Goal: Task Accomplishment & Management: Use online tool/utility

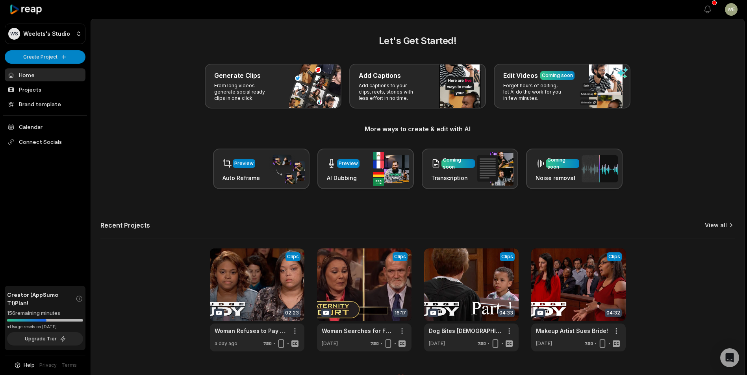
click at [727, 227] on icon at bounding box center [731, 226] width 8 height 8
click at [199, 34] on h2 "Let's Get Started!" at bounding box center [417, 41] width 634 height 14
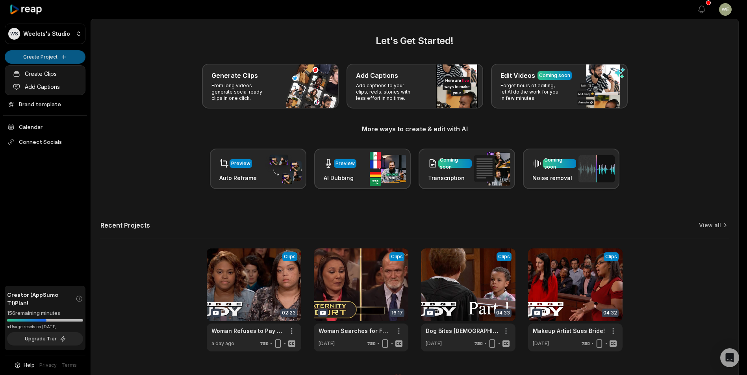
click at [53, 57] on html "WS Weelets's Studio Create Project Home Projects Brand template Calendar Connec…" at bounding box center [373, 187] width 747 height 375
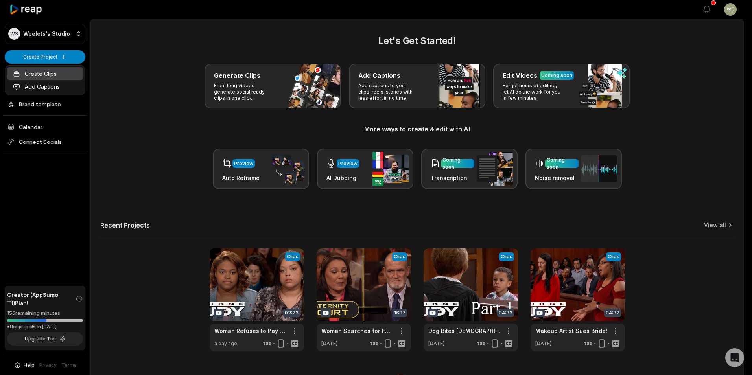
click at [42, 73] on link "Create Clips" at bounding box center [45, 73] width 77 height 13
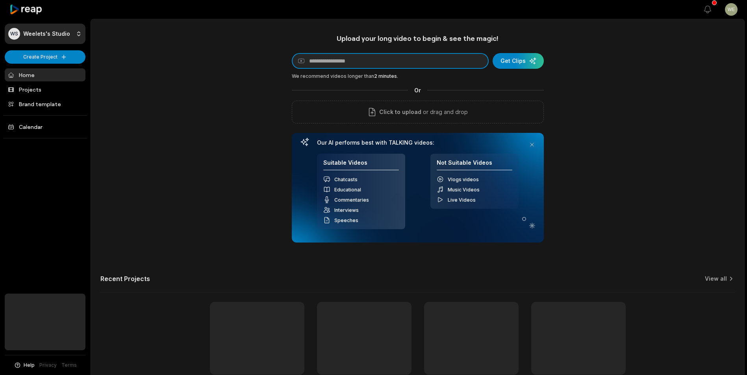
click at [379, 63] on input at bounding box center [390, 61] width 197 height 16
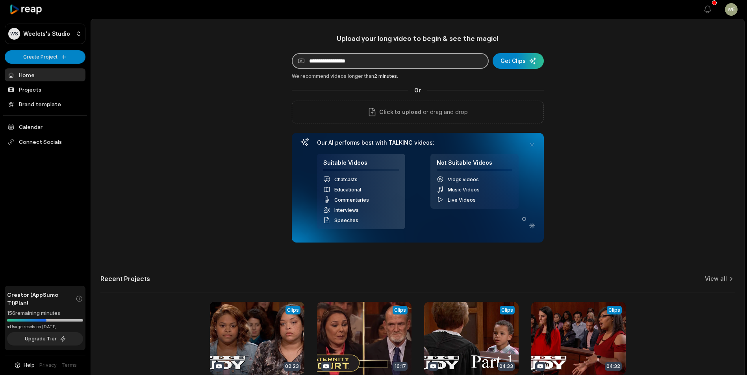
drag, startPoint x: 0, startPoint y: 0, endPoint x: 379, endPoint y: 63, distance: 384.7
paste input "**********"
type input "**********"
click at [515, 63] on div "submit" at bounding box center [517, 61] width 51 height 16
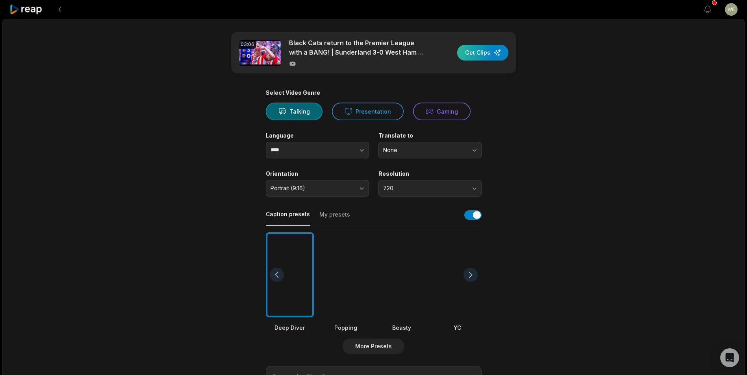
click at [481, 54] on div "button" at bounding box center [482, 53] width 51 height 16
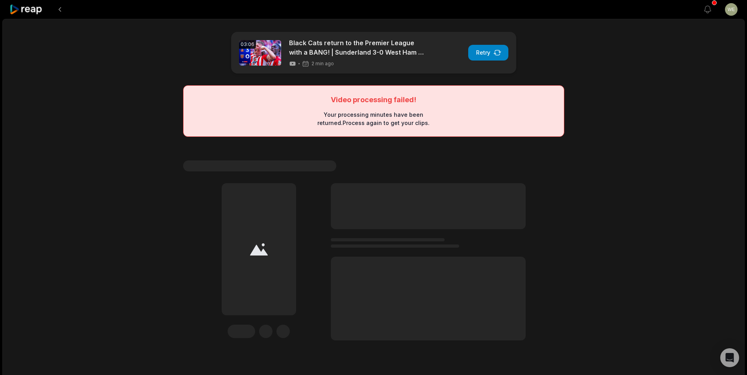
click at [723, 140] on div "03:06 Black Cats return to the Premier League with a BANG! | Sunderland 3-0 Wes…" at bounding box center [373, 208] width 742 height 379
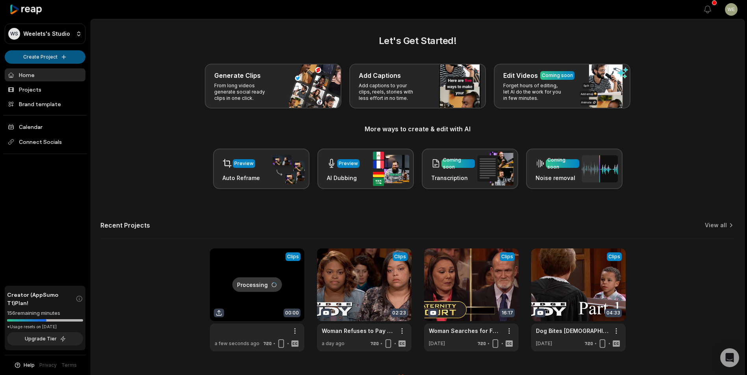
click at [48, 58] on html "WS Weelets's Studio Create Project Home Projects Brand template Calendar Connec…" at bounding box center [373, 187] width 747 height 375
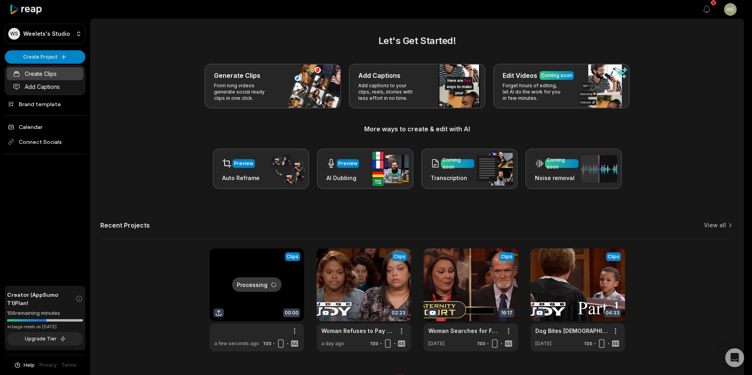
click at [46, 72] on link "Create Clips" at bounding box center [45, 73] width 77 height 13
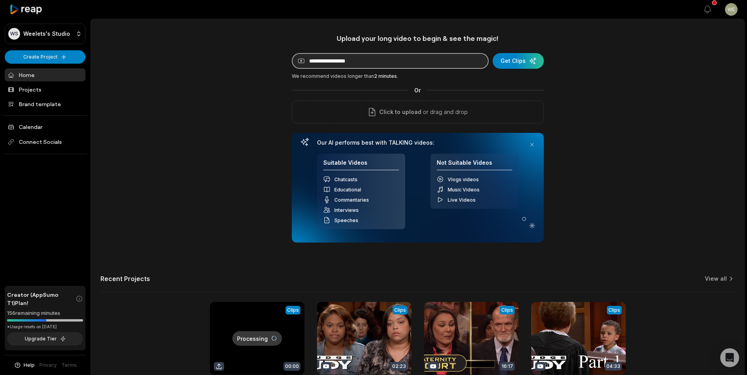
click at [418, 60] on input at bounding box center [390, 61] width 197 height 16
paste input "**********"
type input "**********"
click at [521, 65] on div "submit" at bounding box center [517, 61] width 51 height 16
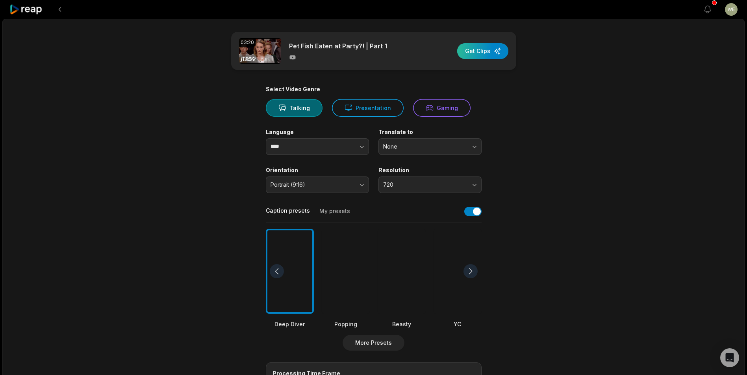
drag, startPoint x: 488, startPoint y: 53, endPoint x: 495, endPoint y: 49, distance: 7.6
click at [488, 53] on div "button" at bounding box center [482, 51] width 51 height 16
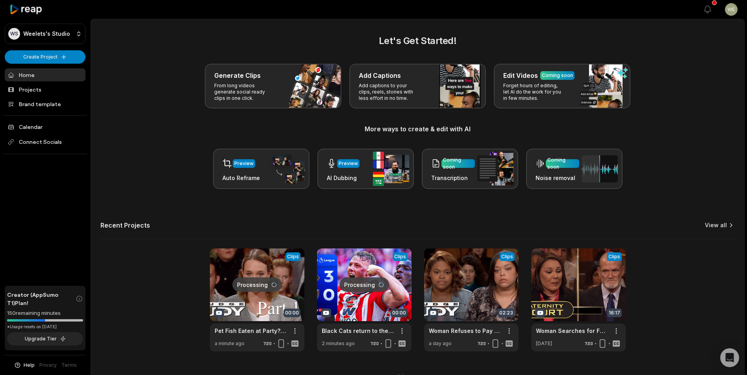
click at [713, 227] on link "View all" at bounding box center [715, 226] width 22 height 8
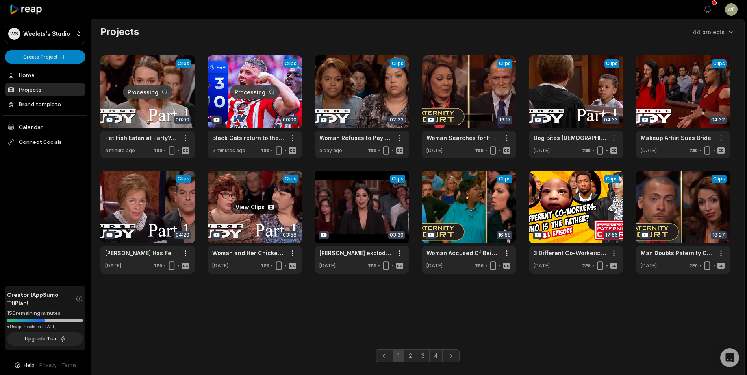
click at [244, 219] on link at bounding box center [254, 222] width 94 height 103
click at [137, 219] on link at bounding box center [147, 222] width 94 height 103
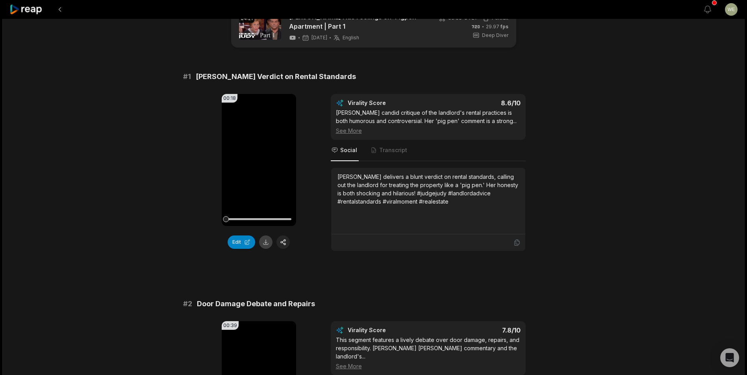
scroll to position [39, 0]
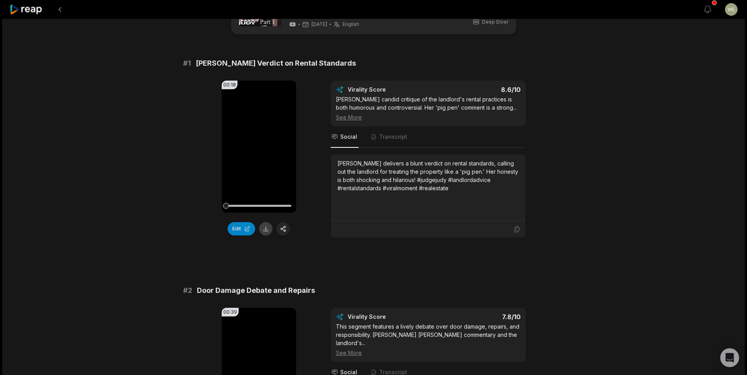
click at [265, 229] on button at bounding box center [265, 228] width 13 height 13
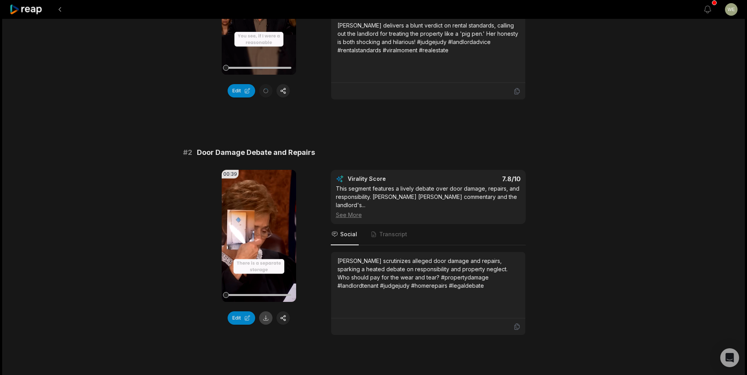
scroll to position [197, 0]
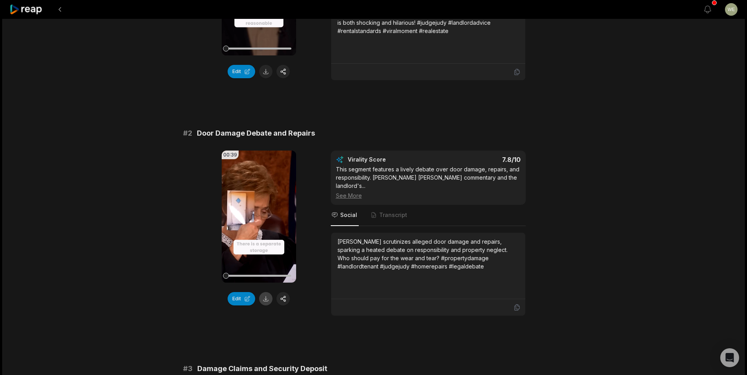
click at [265, 298] on button at bounding box center [265, 298] width 13 height 13
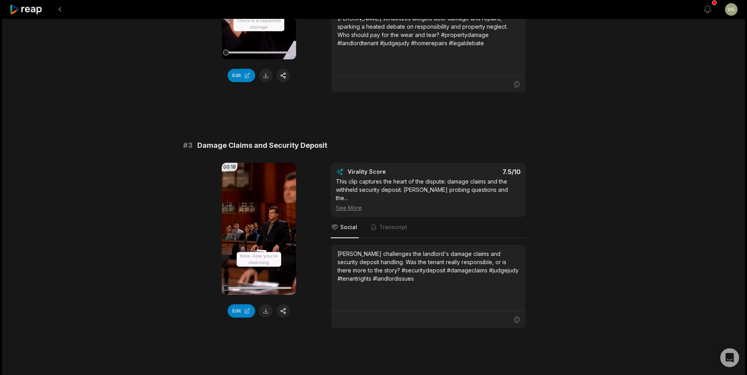
scroll to position [472, 0]
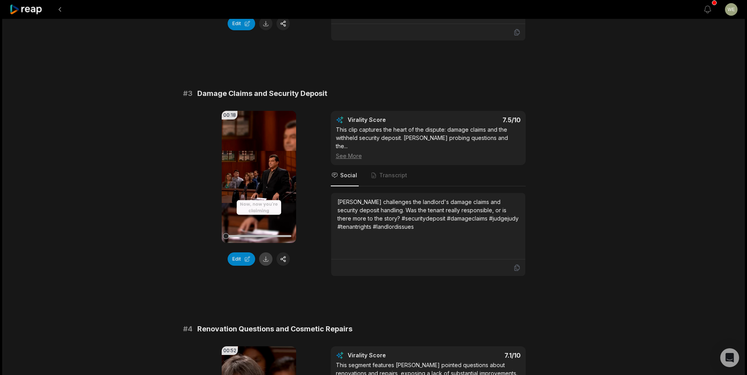
click at [265, 253] on button at bounding box center [265, 259] width 13 height 13
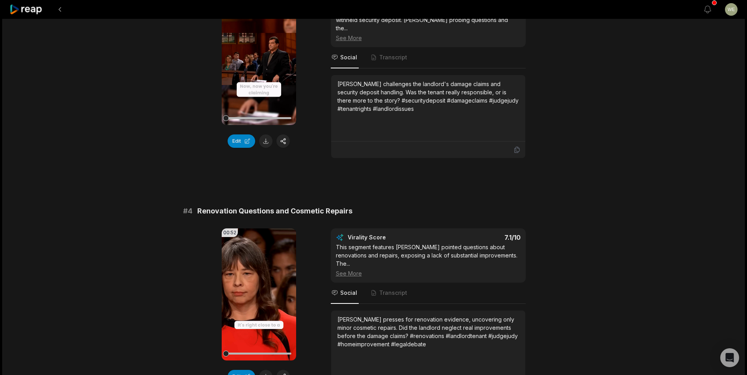
scroll to position [708, 0]
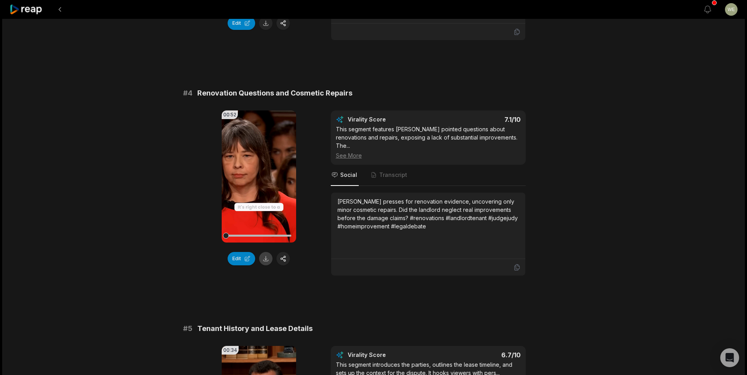
click at [267, 252] on button at bounding box center [265, 258] width 13 height 13
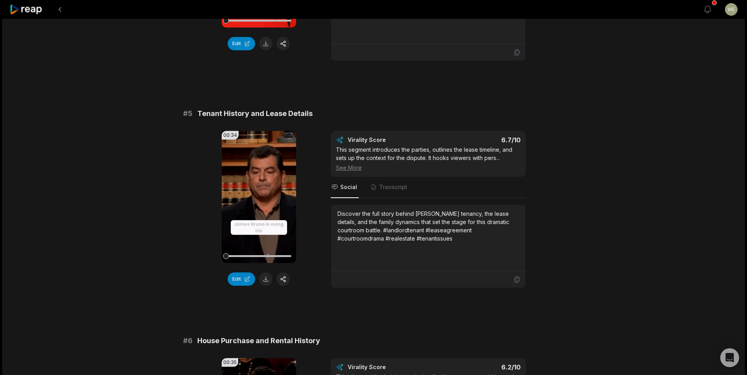
scroll to position [945, 0]
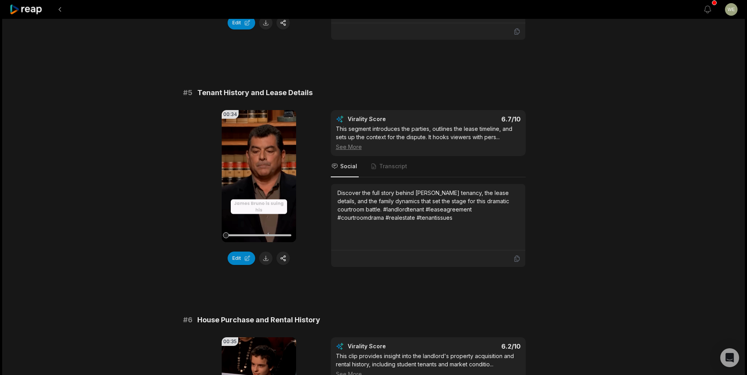
click at [266, 252] on button at bounding box center [265, 258] width 13 height 13
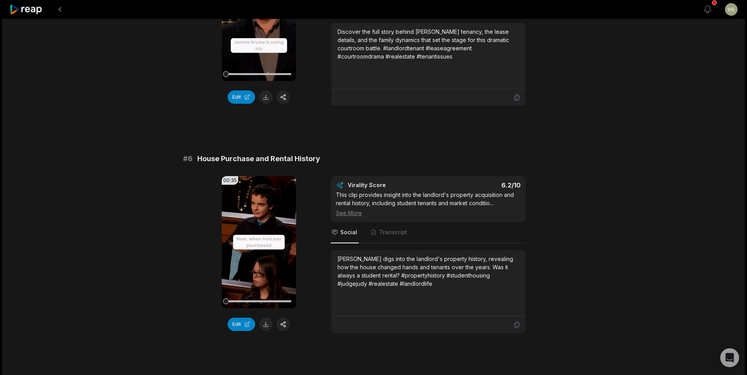
scroll to position [1107, 0]
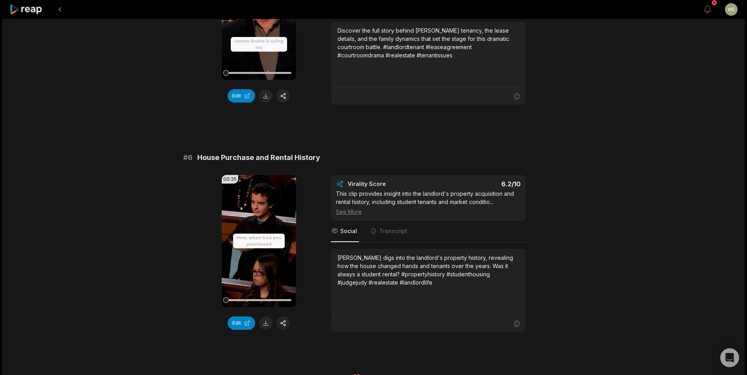
drag, startPoint x: 266, startPoint y: 311, endPoint x: 267, endPoint y: 301, distance: 9.5
click at [266, 317] on button at bounding box center [265, 323] width 13 height 13
click at [33, 8] on icon at bounding box center [25, 9] width 33 height 11
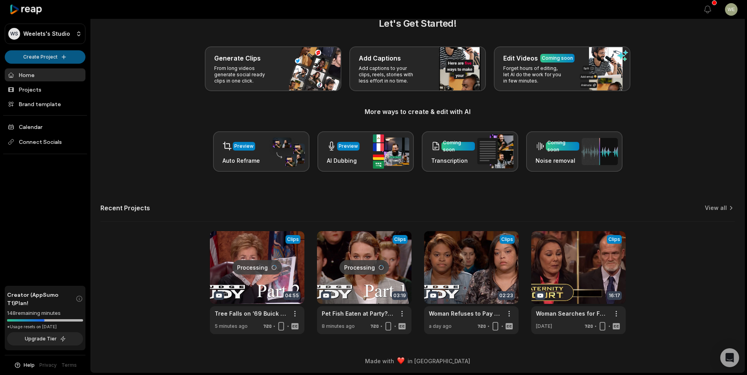
click at [50, 58] on html "WS Weelets's Studio Create Project Home Projects Brand template Calendar Connec…" at bounding box center [373, 170] width 747 height 375
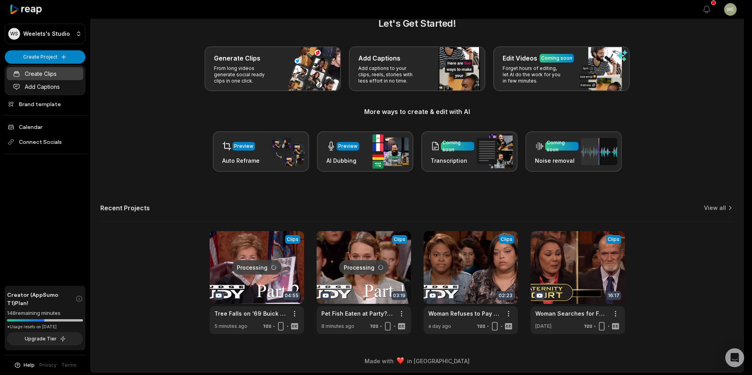
click at [35, 75] on link "Create Clips" at bounding box center [45, 73] width 77 height 13
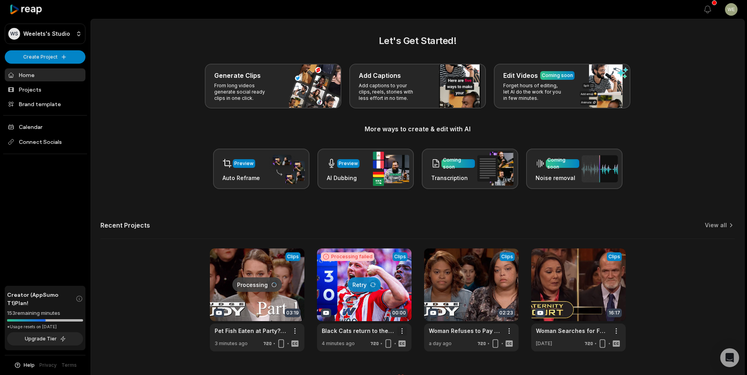
click at [402, 330] on html "WS Weelets's Studio Create Project Home Projects Brand template Calendar Connec…" at bounding box center [373, 187] width 747 height 375
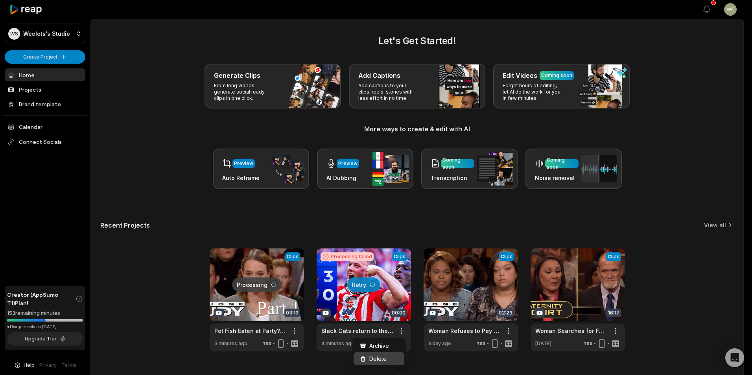
click at [385, 359] on span "Delete" at bounding box center [378, 359] width 17 height 8
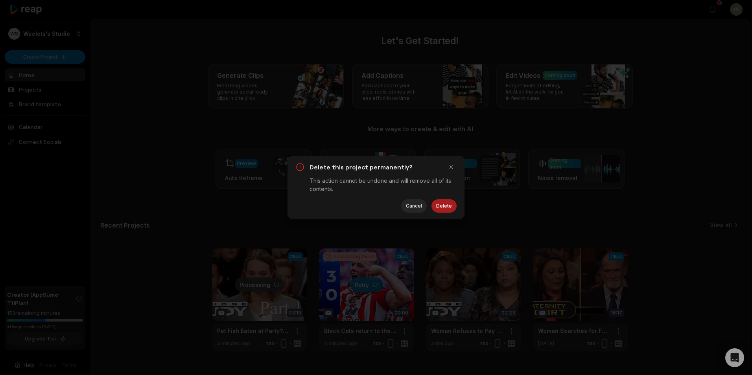
click at [444, 206] on button "Delete" at bounding box center [444, 206] width 25 height 13
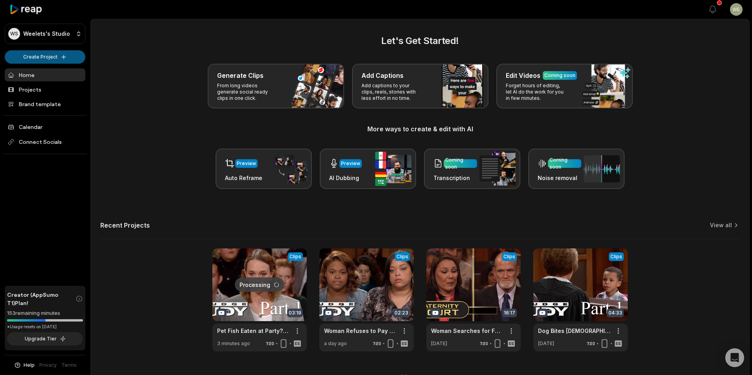
click at [53, 57] on html "WS Weelets's Studio Create Project Home Projects Brand template Calendar Connec…" at bounding box center [376, 187] width 752 height 375
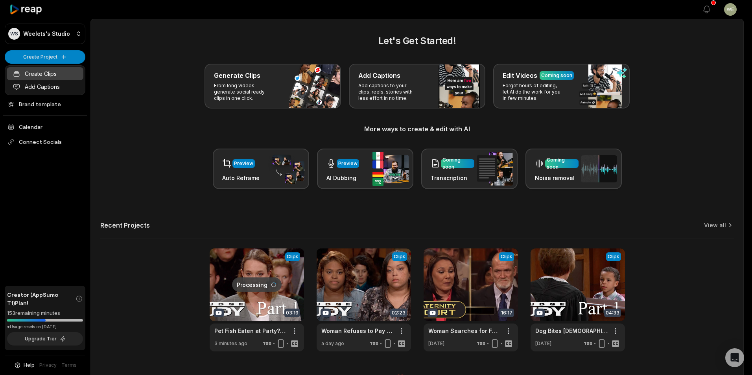
click at [59, 73] on link "Create Clips" at bounding box center [45, 73] width 77 height 13
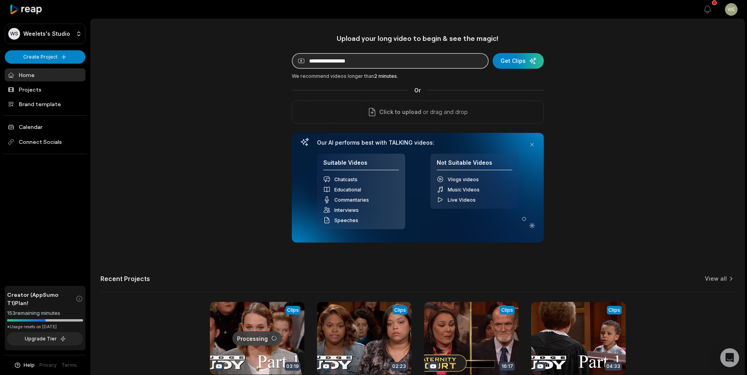
click at [452, 64] on input at bounding box center [390, 61] width 197 height 16
paste input "**********"
type input "**********"
click at [518, 62] on div "submit" at bounding box center [517, 61] width 51 height 16
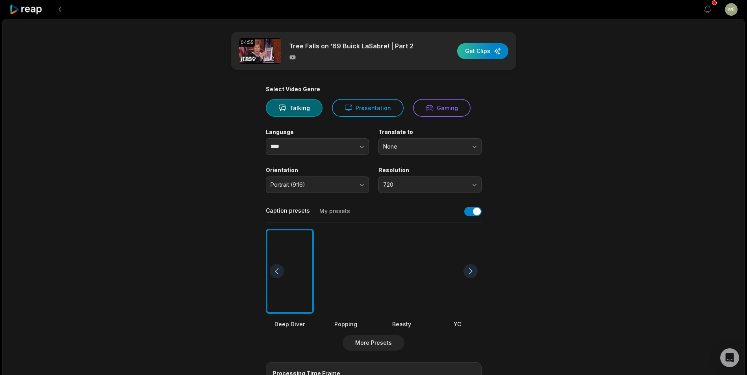
click at [480, 49] on div "button" at bounding box center [482, 51] width 51 height 16
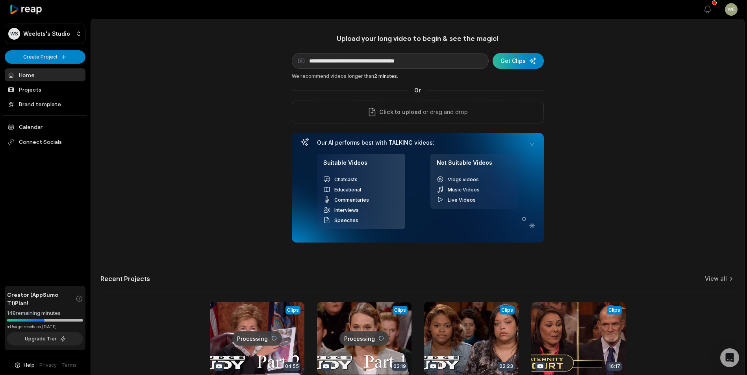
type input "**********"
click at [533, 66] on div "submit" at bounding box center [517, 61] width 51 height 16
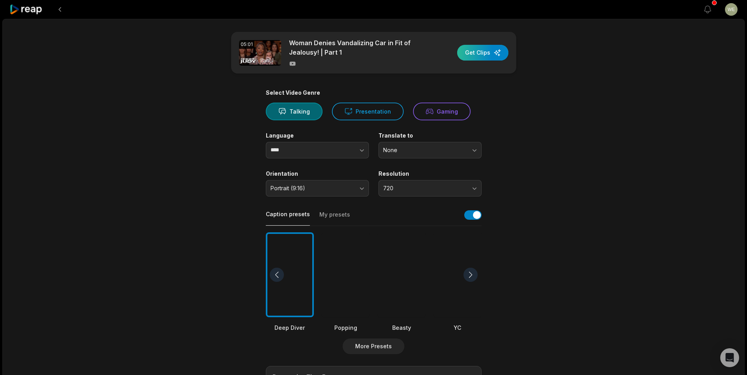
click at [477, 56] on div "button" at bounding box center [482, 53] width 51 height 16
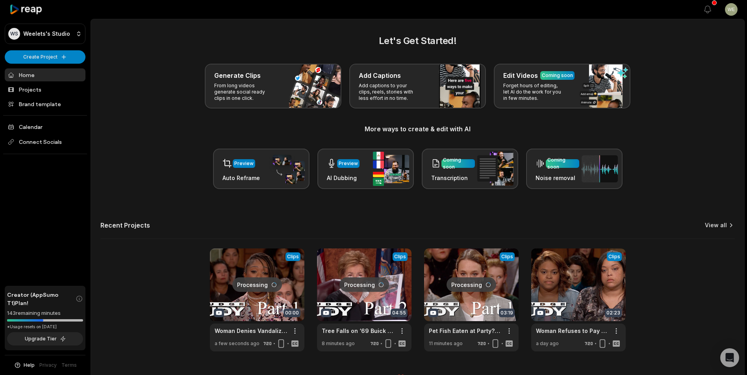
drag, startPoint x: 0, startPoint y: 0, endPoint x: 721, endPoint y: 227, distance: 756.2
click at [721, 227] on link "View all" at bounding box center [715, 226] width 22 height 8
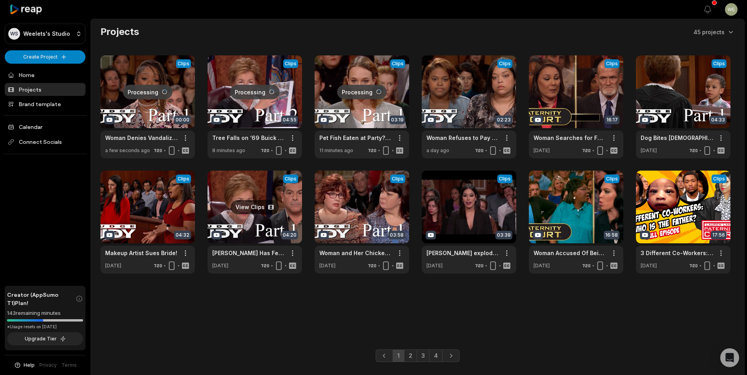
click at [253, 213] on link at bounding box center [254, 222] width 94 height 103
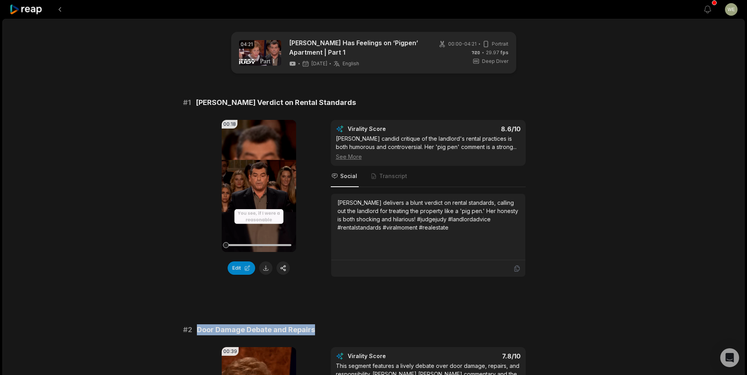
drag, startPoint x: 194, startPoint y: 330, endPoint x: 366, endPoint y: 333, distance: 172.0
click at [366, 333] on div "# 2 Door Damage Debate and Repairs" at bounding box center [373, 330] width 381 height 11
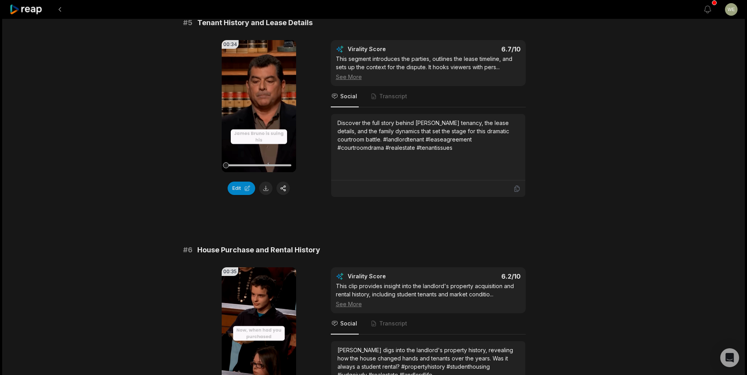
scroll to position [1102, 0]
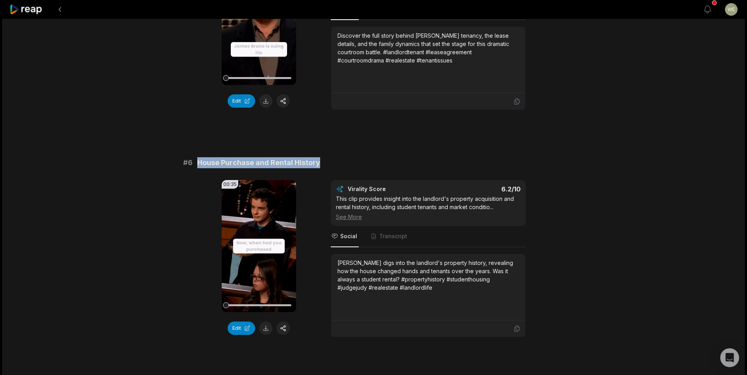
drag, startPoint x: 198, startPoint y: 145, endPoint x: 332, endPoint y: 142, distance: 134.2
click at [332, 157] on div "# 6 House Purchase and Rental History" at bounding box center [373, 162] width 381 height 11
drag, startPoint x: 332, startPoint y: 142, endPoint x: 288, endPoint y: 144, distance: 43.4
copy span "House Purchase and Rental History"
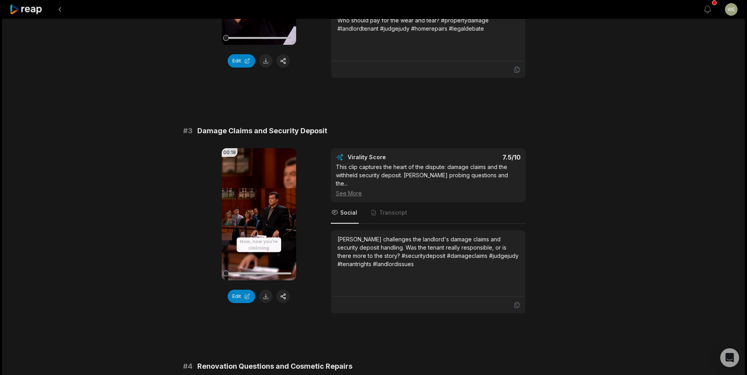
scroll to position [359, 0]
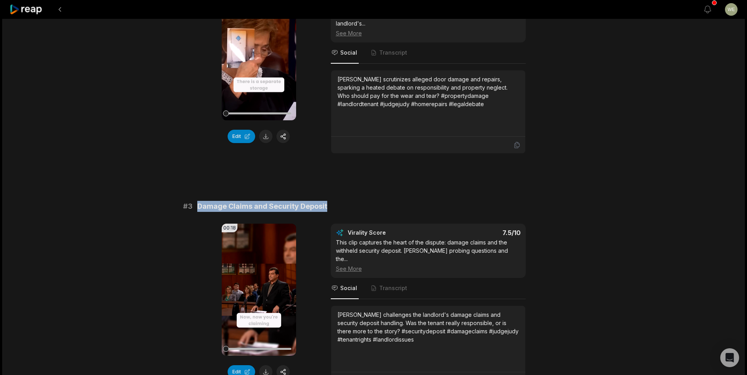
drag, startPoint x: 197, startPoint y: 196, endPoint x: 346, endPoint y: 201, distance: 149.6
click at [346, 201] on div "# 3 Damage Claims and Security Deposit" at bounding box center [373, 206] width 381 height 11
drag, startPoint x: 346, startPoint y: 201, endPoint x: 301, endPoint y: 198, distance: 45.3
copy span "Damage Claims and Security Deposit"
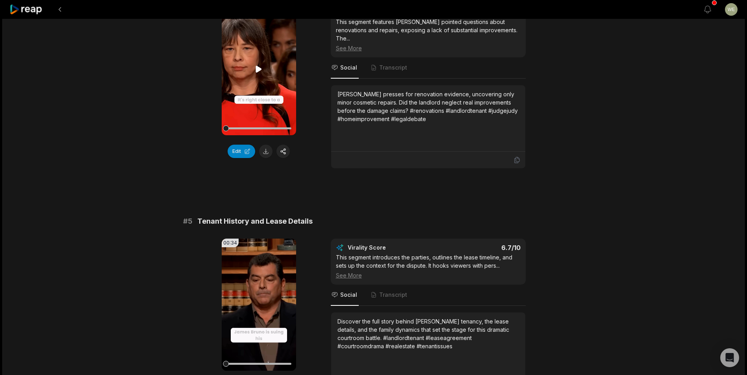
scroll to position [832, 0]
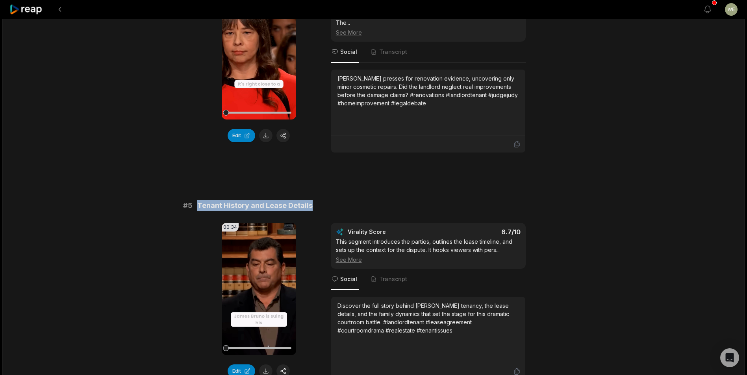
drag, startPoint x: 193, startPoint y: 188, endPoint x: 346, endPoint y: 191, distance: 152.4
click at [346, 200] on div "# 5 Tenant History and Lease Details" at bounding box center [373, 205] width 381 height 11
drag, startPoint x: 346, startPoint y: 191, endPoint x: 283, endPoint y: 189, distance: 63.0
copy div "Tenant History and Lease Details"
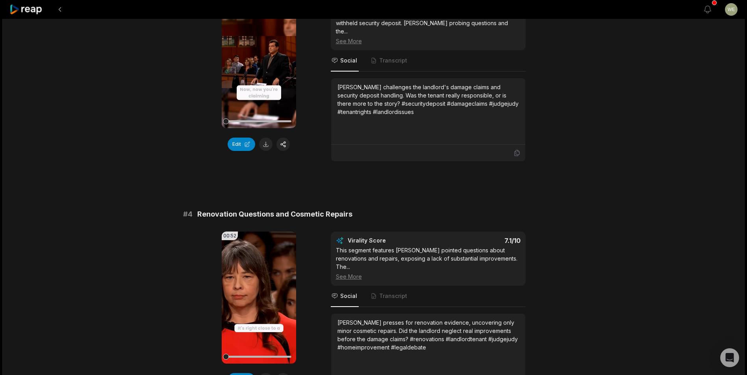
scroll to position [517, 0]
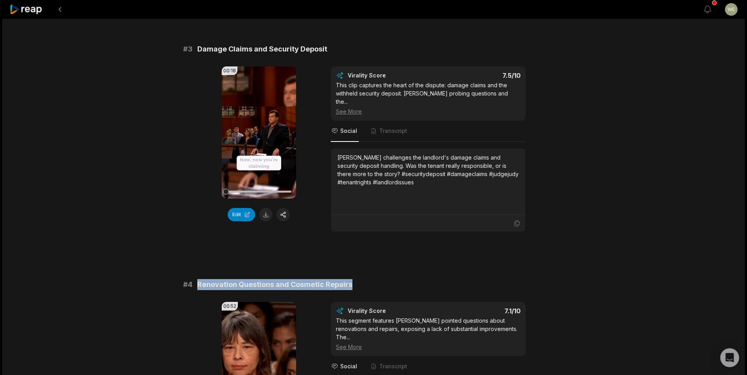
drag, startPoint x: 196, startPoint y: 269, endPoint x: 381, endPoint y: 266, distance: 185.8
click at [381, 279] on div "# 4 Renovation Questions and Cosmetic Repairs" at bounding box center [373, 284] width 381 height 11
drag, startPoint x: 381, startPoint y: 266, endPoint x: 353, endPoint y: 268, distance: 28.4
copy span "Renovation Questions and Cosmetic Repairs"
drag, startPoint x: 554, startPoint y: 81, endPoint x: 614, endPoint y: 11, distance: 92.4
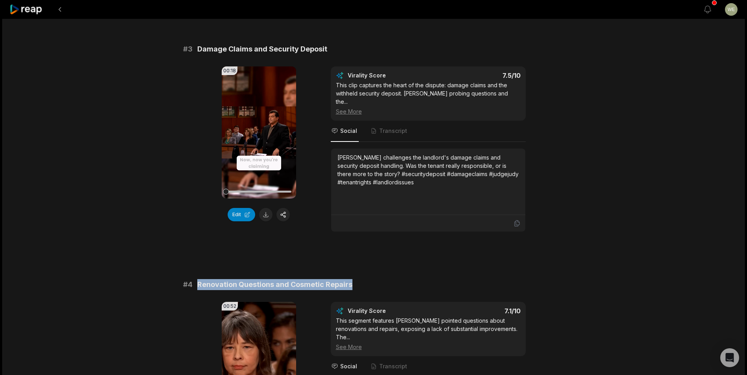
click at [554, 81] on div "00:18 Your browser does not support mp4 format. Edit Virality Score 7.5 /10 Thi…" at bounding box center [373, 150] width 381 height 166
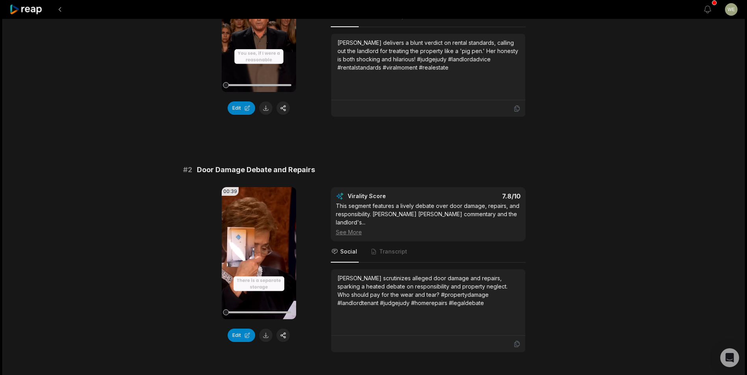
scroll to position [197, 0]
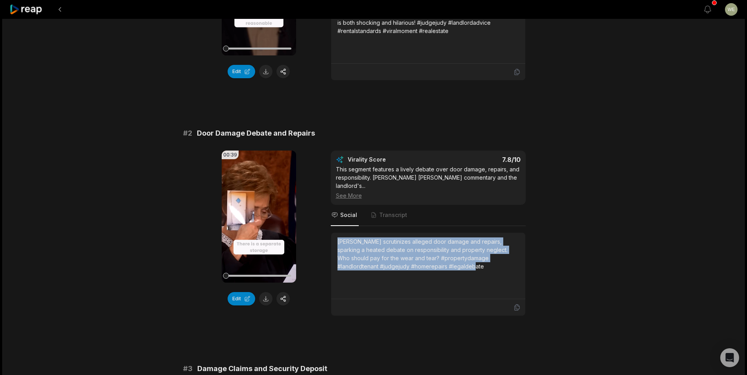
drag, startPoint x: 335, startPoint y: 233, endPoint x: 450, endPoint y: 264, distance: 118.6
click at [450, 264] on div "Judge Judy scrutinizes alleged door damage and repairs, sparking a heated debat…" at bounding box center [428, 266] width 194 height 67
drag, startPoint x: 450, startPoint y: 264, endPoint x: 416, endPoint y: 247, distance: 38.4
copy div "Judge Judy scrutinizes alleged door damage and repairs, sparking a heated debat…"
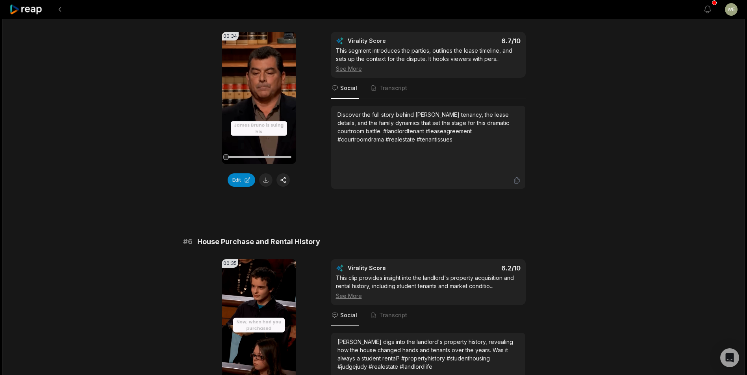
scroll to position [1102, 0]
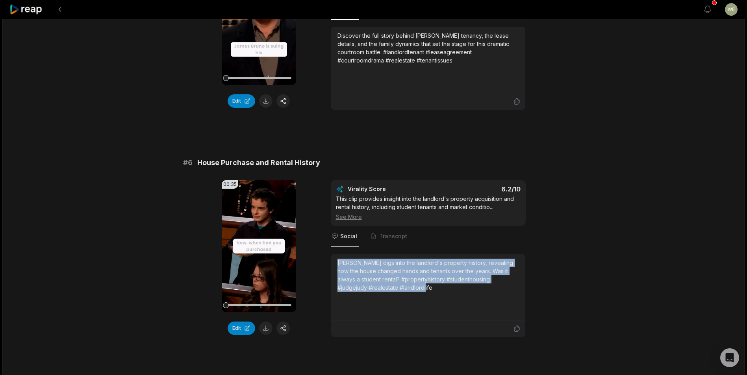
drag, startPoint x: 336, startPoint y: 246, endPoint x: 403, endPoint y: 270, distance: 71.5
click at [403, 270] on div "Judge Judy digs into the landlord's property history, revealing how the house c…" at bounding box center [428, 287] width 194 height 67
drag, startPoint x: 403, startPoint y: 270, endPoint x: 389, endPoint y: 264, distance: 15.3
copy div "Judge Judy digs into the landlord's property history, revealing how the house c…"
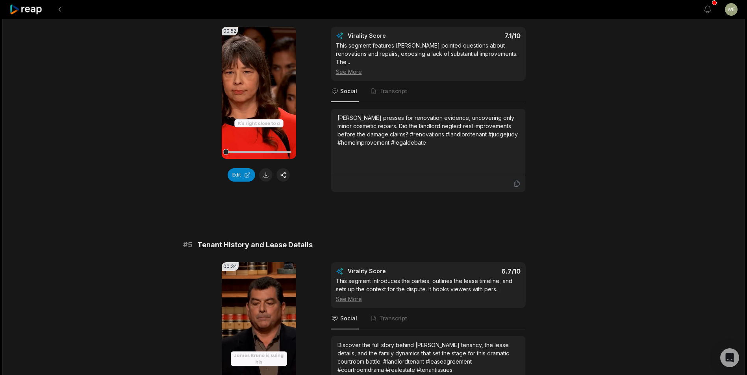
scroll to position [399, 0]
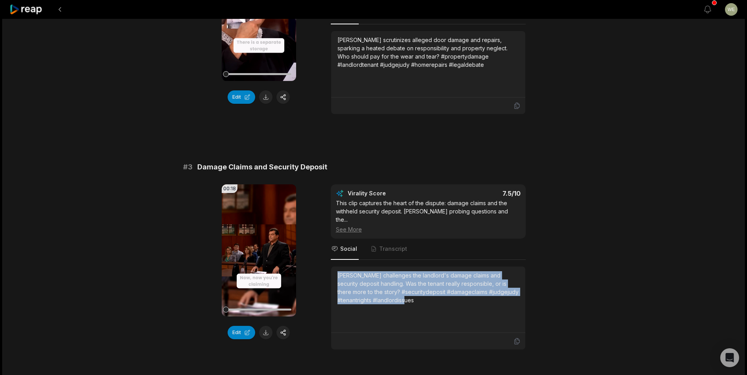
drag, startPoint x: 337, startPoint y: 258, endPoint x: 446, endPoint y: 285, distance: 111.8
click at [446, 285] on div "Judge Judy challenges the landlord's damage claims and security deposit handlin…" at bounding box center [427, 288] width 181 height 33
drag, startPoint x: 446, startPoint y: 285, endPoint x: 401, endPoint y: 281, distance: 45.4
copy div "Judge Judy challenges the landlord's damage claims and security deposit handlin…"
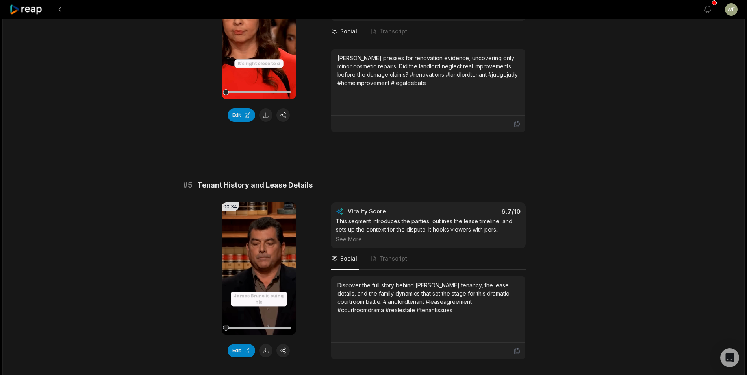
scroll to position [910, 0]
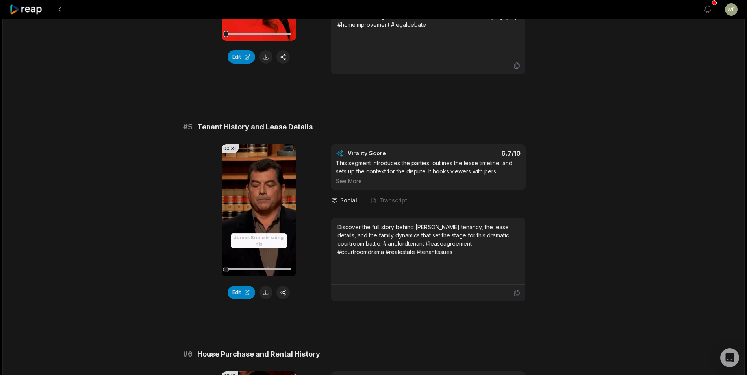
drag, startPoint x: 335, startPoint y: 211, endPoint x: 467, endPoint y: 244, distance: 135.8
click at [467, 244] on div "Discover the full story behind Carla Brewer's tenancy, the lease details, and t…" at bounding box center [428, 251] width 194 height 67
copy div "Discover the full story behind Carla Brewer's tenancy, the lease details, and t…"
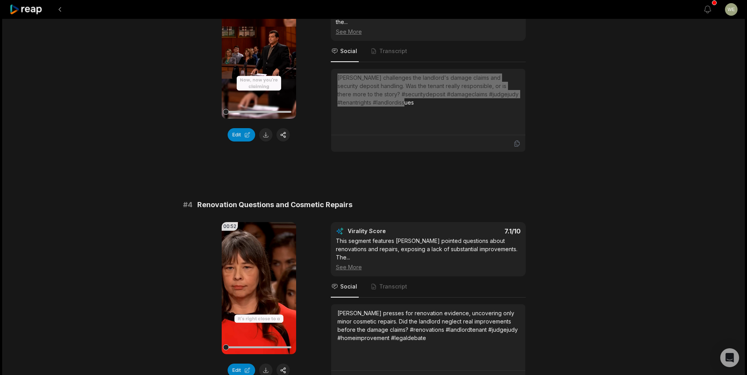
scroll to position [635, 0]
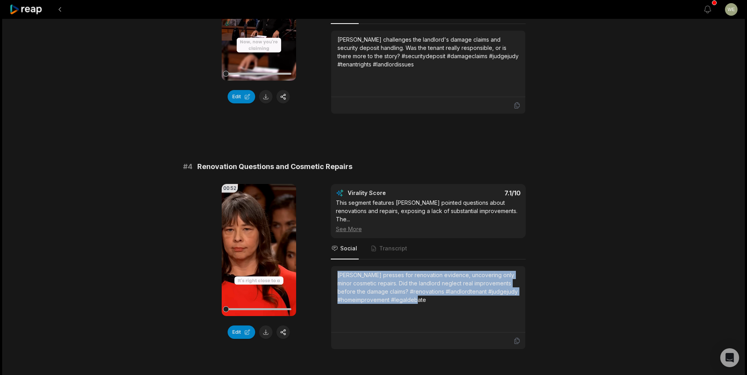
drag, startPoint x: 335, startPoint y: 257, endPoint x: 461, endPoint y: 295, distance: 131.1
click at [461, 295] on div "Judge Judy presses for renovation evidence, uncovering only minor cosmetic repa…" at bounding box center [428, 299] width 194 height 67
copy div "Judge Judy presses for renovation evidence, uncovering only minor cosmetic repa…"
click at [574, 122] on div "04:21 Judge Judy Has Feelings on ‘Pigpen’ Apartment | Part 1 6 days ago English…" at bounding box center [373, 123] width 742 height 1478
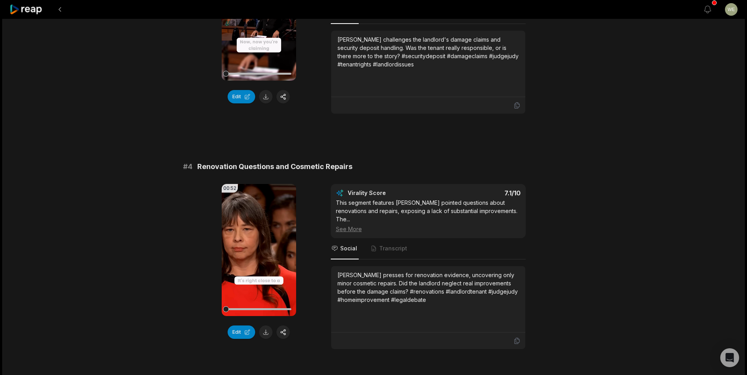
click at [34, 9] on icon at bounding box center [25, 9] width 33 height 11
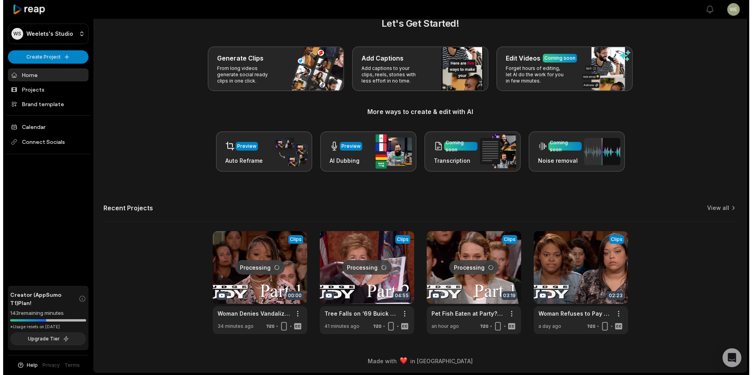
scroll to position [17, 0]
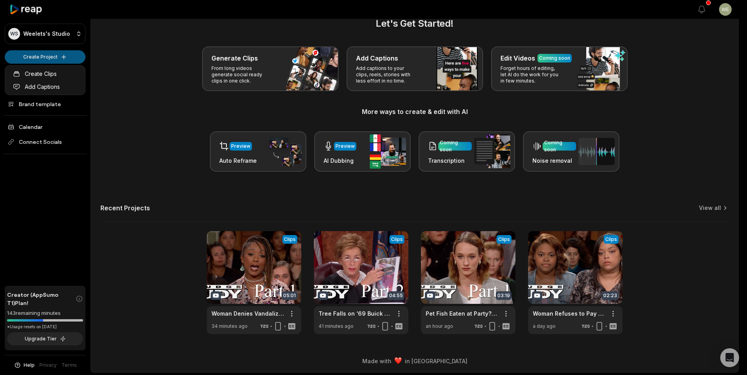
click at [55, 55] on html "WS Weelets's Studio Create Project Home Projects Brand template Calendar Connec…" at bounding box center [373, 170] width 747 height 375
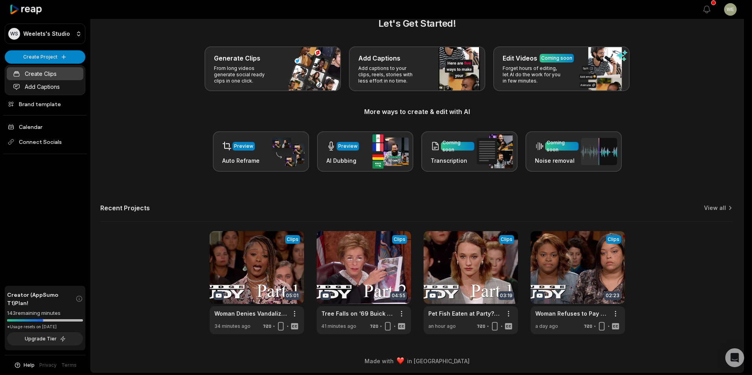
click at [52, 74] on link "Create Clips" at bounding box center [45, 73] width 77 height 13
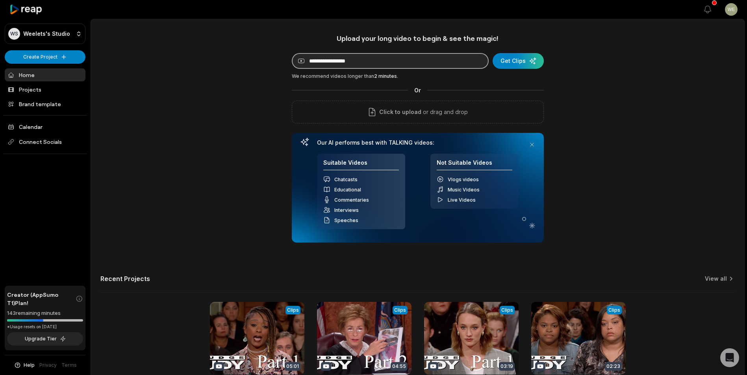
click at [374, 62] on input at bounding box center [390, 61] width 197 height 16
paste input "**********"
type input "**********"
click at [518, 63] on div "submit" at bounding box center [517, 61] width 51 height 16
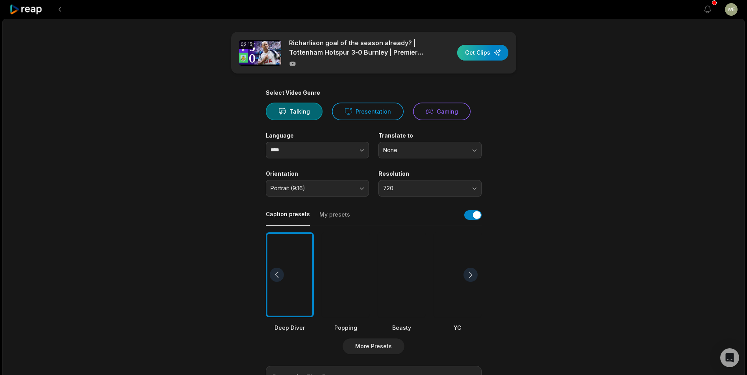
click at [481, 53] on div "button" at bounding box center [482, 53] width 51 height 16
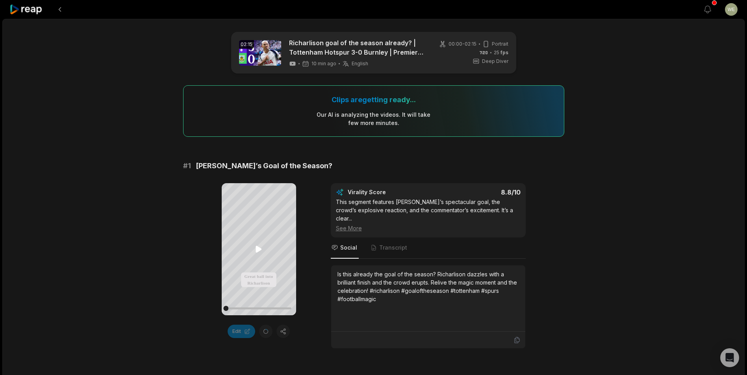
click at [259, 247] on icon at bounding box center [258, 249] width 9 height 9
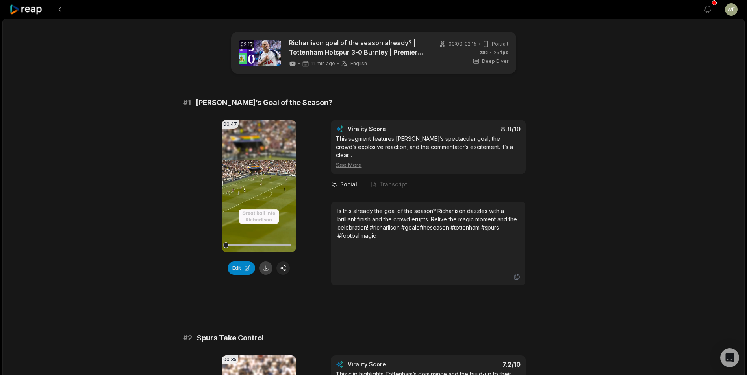
click at [266, 267] on button at bounding box center [265, 268] width 13 height 13
drag, startPoint x: 316, startPoint y: 105, endPoint x: 192, endPoint y: 103, distance: 124.0
click at [192, 103] on div "# 1 [PERSON_NAME]’s Goal of the Season?" at bounding box center [373, 102] width 381 height 11
drag, startPoint x: 192, startPoint y: 103, endPoint x: 212, endPoint y: 102, distance: 19.7
copy div "[PERSON_NAME]’s Goal of the Season?"
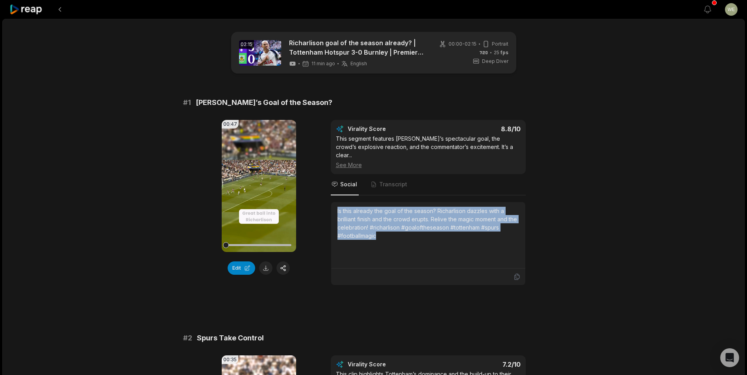
drag, startPoint x: 335, startPoint y: 203, endPoint x: 386, endPoint y: 229, distance: 57.2
click at [386, 229] on div "Is this already the goal of the season? Richarlison dazzles with a brilliant fi…" at bounding box center [428, 235] width 194 height 67
drag, startPoint x: 386, startPoint y: 229, endPoint x: 353, endPoint y: 218, distance: 34.1
copy div "Is this already the goal of the season? Richarlison dazzles with a brilliant fi…"
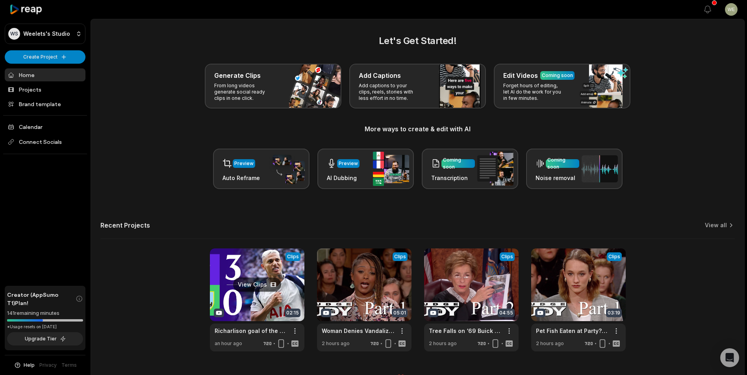
drag, startPoint x: 271, startPoint y: 295, endPoint x: 277, endPoint y: 291, distance: 6.9
click at [271, 295] on link at bounding box center [257, 300] width 94 height 103
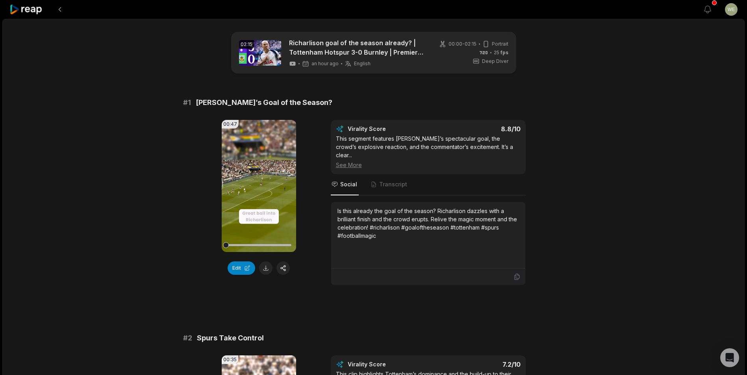
drag, startPoint x: 335, startPoint y: 202, endPoint x: 382, endPoint y: 232, distance: 55.8
click at [381, 236] on div "Is this already the goal of the season? Richarlison dazzles with a brilliant fi…" at bounding box center [428, 235] width 194 height 67
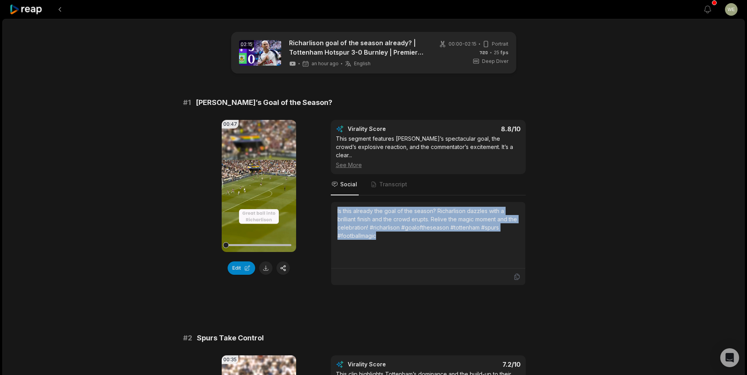
click at [352, 213] on div "Is this already the goal of the season? Richarlison dazzles with a brilliant fi…" at bounding box center [427, 223] width 181 height 33
click at [337, 207] on div "Is this already the goal of the season? Richarlison dazzles with a brilliant fi…" at bounding box center [427, 223] width 181 height 33
drag, startPoint x: 334, startPoint y: 203, endPoint x: 380, endPoint y: 226, distance: 51.4
click at [380, 226] on div "Is this already the goal of the season? Richarlison dazzles with a brilliant fi…" at bounding box center [428, 235] width 194 height 67
drag, startPoint x: 380, startPoint y: 226, endPoint x: 358, endPoint y: 223, distance: 22.2
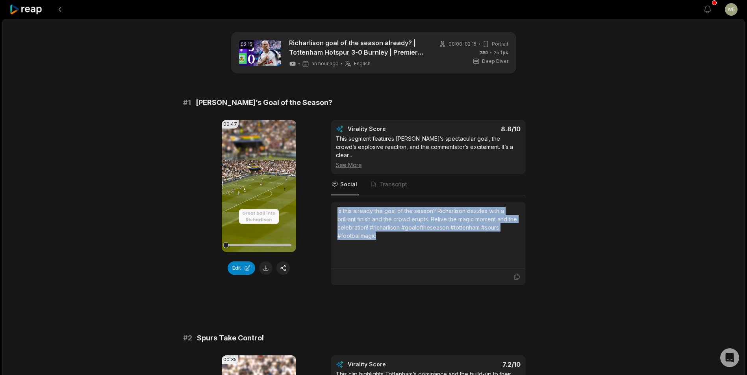
copy div "Is this already the goal of the season? Richarlison dazzles with a brilliant fi…"
